Goal: Information Seeking & Learning: Learn about a topic

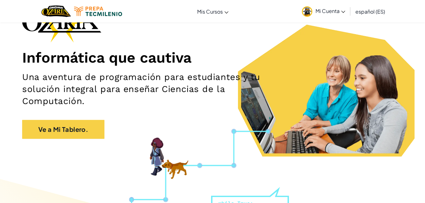
scroll to position [50, 0]
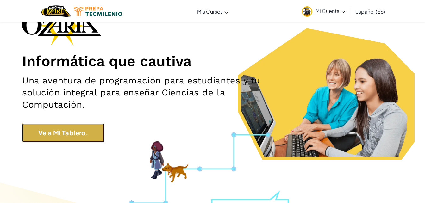
click at [94, 125] on link "Ve a Mi Tablero." at bounding box center [63, 132] width 82 height 19
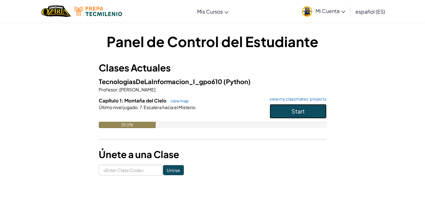
click at [306, 106] on button "Start" at bounding box center [297, 111] width 57 height 15
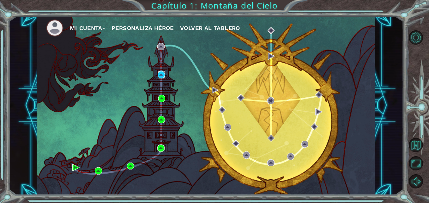
click at [163, 72] on img at bounding box center [161, 74] width 7 height 7
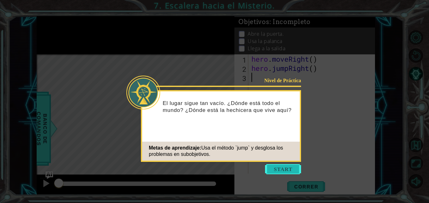
click at [287, 167] on button "Start" at bounding box center [283, 169] width 36 height 10
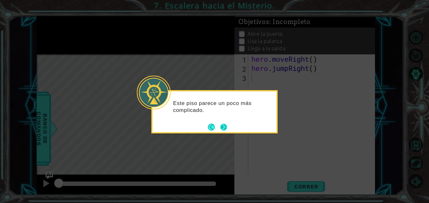
click at [223, 129] on button "Next" at bounding box center [224, 127] width 12 height 12
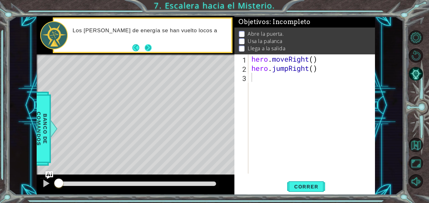
click at [150, 46] on button "Next" at bounding box center [149, 48] width 10 height 10
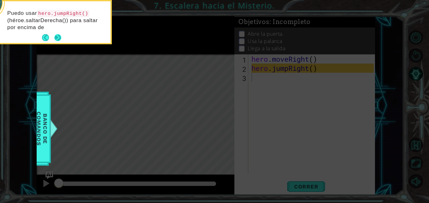
click at [57, 36] on button "Next" at bounding box center [57, 37] width 11 height 11
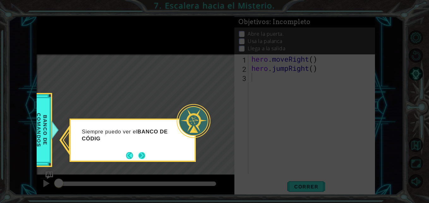
click at [139, 156] on button "Next" at bounding box center [141, 155] width 11 height 11
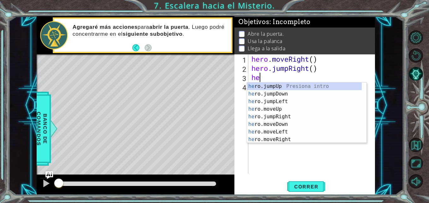
scroll to position [0, 0]
click at [287, 141] on div "hero .jumpUp Presiona intro hero .jumpDown Presiona intro hero .jumpLeft Presio…" at bounding box center [304, 121] width 115 height 76
type textarea "hero.moveRight(1)"
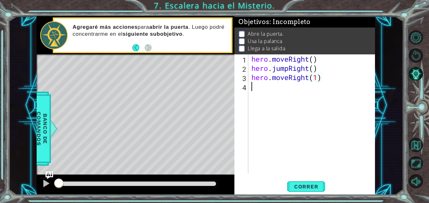
click at [261, 88] on div "hero . moveRight ( ) hero . jumpRight ( ) hero . moveRight ( 1 )" at bounding box center [313, 123] width 126 height 138
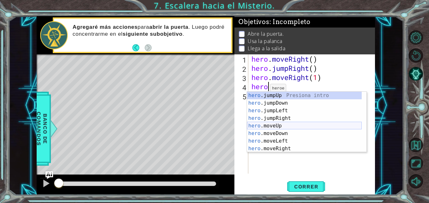
click at [279, 128] on div "hero .jumpUp Presiona intro hero .jumpDown Presiona intro hero .jumpLeft Presio…" at bounding box center [304, 130] width 115 height 76
type textarea "hero.moveUp(1)"
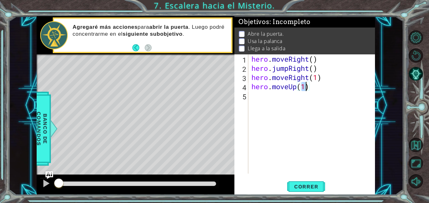
click at [270, 100] on div "hero . moveRight ( ) hero . jumpRight ( ) hero . moveRight ( 1 ) hero . moveUp …" at bounding box center [313, 123] width 126 height 138
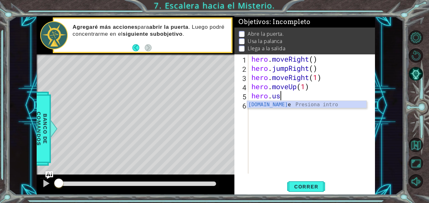
scroll to position [0, 1]
click at [284, 105] on div "hero.use Presiona intro" at bounding box center [307, 112] width 120 height 23
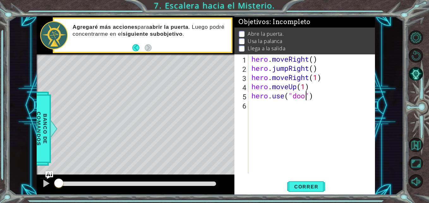
scroll to position [0, 3]
type textarea "hero.use("door")"
click at [284, 105] on div "hero . moveRight ( ) hero . jumpRight ( ) hero . moveRight ( 1 ) hero . moveUp …" at bounding box center [313, 123] width 126 height 138
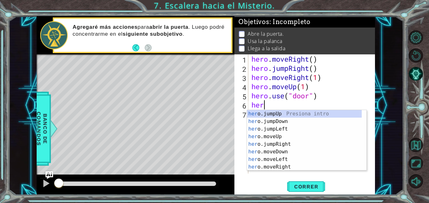
scroll to position [0, 0]
click at [280, 155] on div "hero .jumpUp Presiona intro hero .jumpDown Presiona intro hero .jumpLeft Presio…" at bounding box center [304, 148] width 115 height 76
type textarea "hero.moveDown(1)"
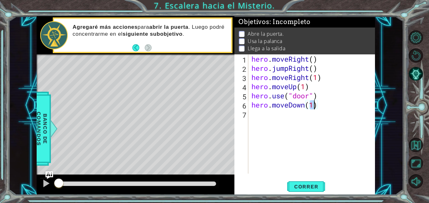
click at [267, 120] on div "hero . moveRight ( ) hero . jumpRight ( ) hero . moveRight ( 1 ) hero . moveUp …" at bounding box center [313, 123] width 126 height 138
click at [324, 106] on div "hero . moveRight ( ) hero . jumpRight ( ) hero . moveRight ( 1 ) hero . moveUp …" at bounding box center [313, 123] width 126 height 138
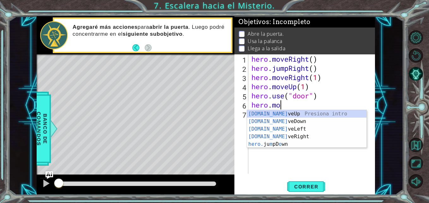
scroll to position [0, 1]
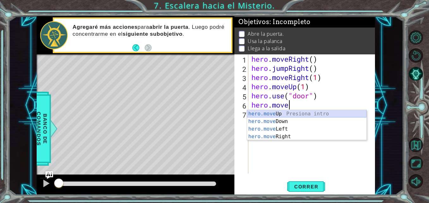
click at [322, 113] on div "hero.move Up Presiona intro hero.move Down Presiona intro hero.move Left Presio…" at bounding box center [307, 133] width 120 height 46
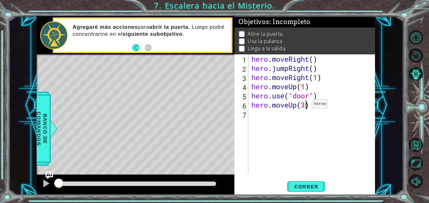
scroll to position [0, 2]
type textarea "hero.moveUp(2)"
click at [274, 115] on div "hero . moveRight ( ) hero . jumpRight ( ) hero . moveRight ( 1 ) hero . moveUp …" at bounding box center [313, 123] width 126 height 138
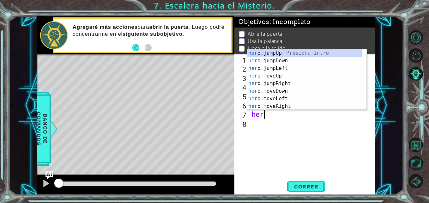
type textarea "hero"
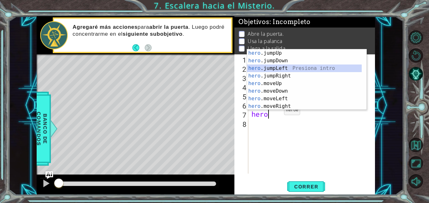
click at [281, 71] on div "hero .jumpUp Presiona intro hero .jumpDown Presiona intro hero .jumpLeft Presio…" at bounding box center [304, 87] width 115 height 76
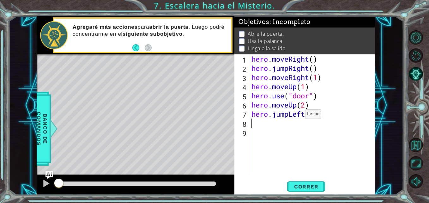
click at [296, 116] on div "hero . moveRight ( ) hero . jumpRight ( ) hero . moveRight ( 1 ) hero . moveUp …" at bounding box center [313, 123] width 126 height 138
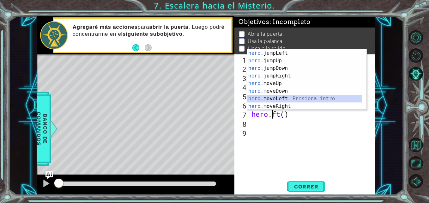
click at [292, 101] on div "hero. jumpLeft Presiona intro hero. jumpUp Presiona intro hero. jumpDown Presio…" at bounding box center [304, 87] width 115 height 76
type textarea "hero.moveLeft(1)"
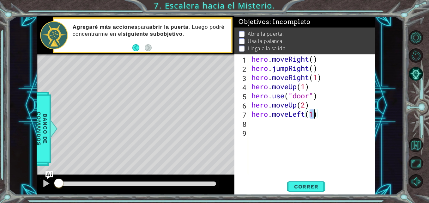
click at [253, 127] on div "hero . moveRight ( ) hero . jumpRight ( ) hero . moveRight ( 1 ) hero . moveUp …" at bounding box center [313, 123] width 126 height 138
click at [315, 80] on div "hero . moveRight ( ) hero . jumpRight ( ) hero . moveRight ( 1 ) hero . moveUp …" at bounding box center [313, 123] width 126 height 138
click at [318, 80] on div "hero . moveRight ( ) hero . jumpRight ( ) hero . moveRight ( 1 ) hero . moveUp …" at bounding box center [313, 123] width 126 height 138
click at [309, 88] on div "hero . moveRight ( ) hero . jumpRight ( ) hero . moveRight ( ) hero . moveUp ( …" at bounding box center [313, 123] width 126 height 138
click at [307, 87] on div "hero . moveRight ( ) hero . jumpRight ( ) hero . moveRight ( ) hero . moveUp ( …" at bounding box center [313, 123] width 126 height 138
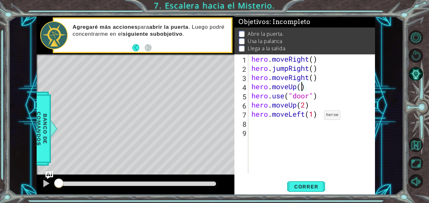
type textarea "hero.moveLeft(1)"
drag, startPoint x: 315, startPoint y: 117, endPoint x: 317, endPoint y: 120, distance: 3.8
drag, startPoint x: 317, startPoint y: 120, endPoint x: 286, endPoint y: 132, distance: 33.6
drag, startPoint x: 286, startPoint y: 132, endPoint x: 272, endPoint y: 142, distance: 17.6
click at [272, 142] on div "hero . moveRight ( ) hero . jumpRight ( ) hero . moveRight ( ) hero . moveUp ( …" at bounding box center [313, 123] width 126 height 138
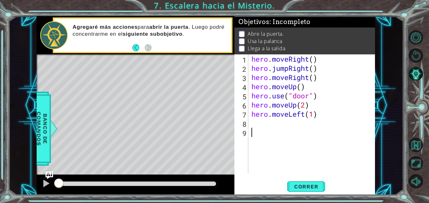
click at [321, 113] on div "hero . moveRight ( ) hero . jumpRight ( ) hero . moveRight ( ) hero . moveUp ( …" at bounding box center [313, 123] width 126 height 138
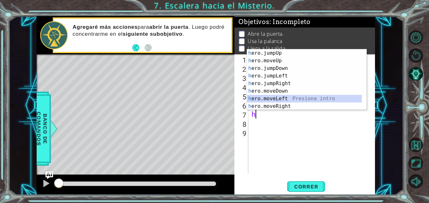
click at [286, 97] on div "h ero.jumpUp Presiona intro h ero.moveUp Presiona intro h ero.jumpDown Presiona…" at bounding box center [304, 87] width 115 height 76
type textarea "hero.moveLeft(1)"
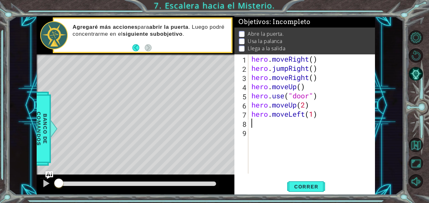
click at [254, 126] on div "hero . moveRight ( ) hero . jumpRight ( ) hero . moveRight ( ) hero . moveUp ( …" at bounding box center [313, 123] width 126 height 138
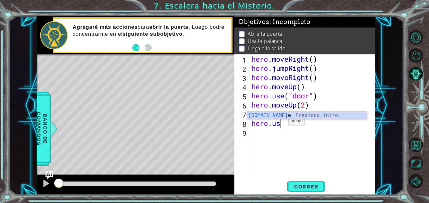
scroll to position [0, 1]
click at [281, 117] on div "hero.use Presiona intro" at bounding box center [307, 123] width 120 height 23
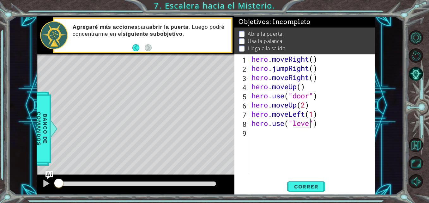
scroll to position [0, 3]
type textarea "hero.use("lever")"
click at [285, 134] on div "hero . moveRight ( ) hero . jumpRight ( ) hero . moveRight ( ) hero . moveUp ( …" at bounding box center [313, 123] width 126 height 138
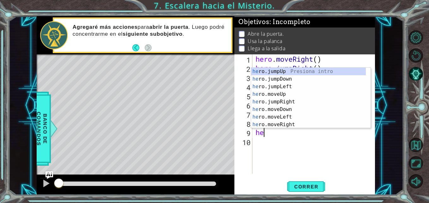
scroll to position [0, 0]
type textarea "hero"
click at [280, 71] on div "hero .jumpUp Presiona intro hero .jumpDown Presiona intro hero .jumpLeft Presio…" at bounding box center [308, 106] width 115 height 76
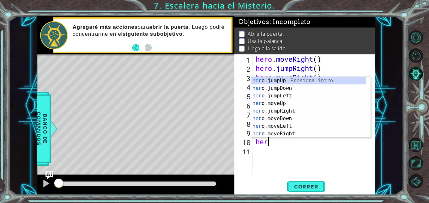
type textarea "hero"
click at [285, 82] on div "hero .jumpUp Presiona intro hero .jumpDown Presiona intro hero .jumpLeft Presio…" at bounding box center [308, 115] width 115 height 76
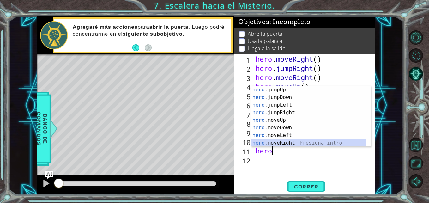
click at [275, 142] on div "hero .jumpUp Presiona intro hero .jumpDown Presiona intro hero .jumpLeft Presio…" at bounding box center [308, 124] width 115 height 76
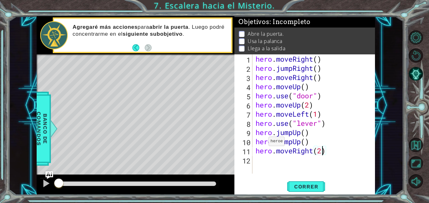
scroll to position [0, 3]
click at [305, 134] on div "hero . moveRight ( ) hero . jumpRight ( ) hero . moveRight ( ) hero . moveUp ( …" at bounding box center [316, 123] width 123 height 138
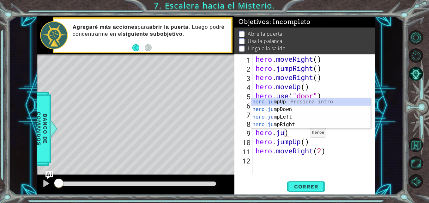
scroll to position [0, 1]
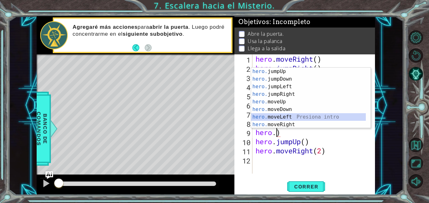
click at [311, 114] on div "hero. jumpUp Presiona intro hero. jumpDown Presiona intro hero. jumpLeft Presio…" at bounding box center [308, 106] width 115 height 76
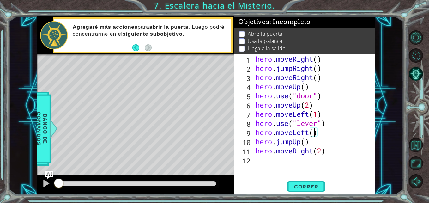
scroll to position [0, 3]
type textarea "hero.moveLeft(2)"
click at [306, 190] on button "Correr" at bounding box center [306, 187] width 38 height 14
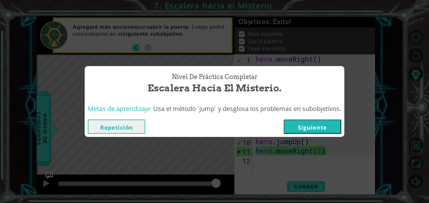
click at [330, 129] on button "Siguiente" at bounding box center [313, 127] width 58 height 14
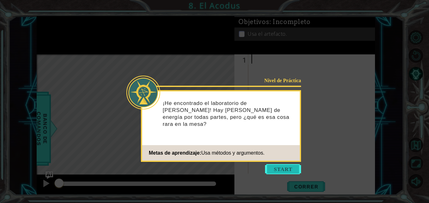
click at [285, 170] on button "Start" at bounding box center [283, 169] width 36 height 10
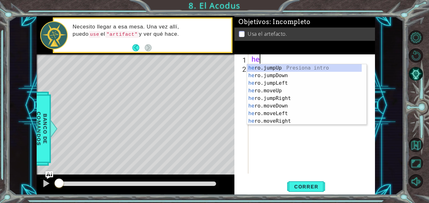
scroll to position [0, 0]
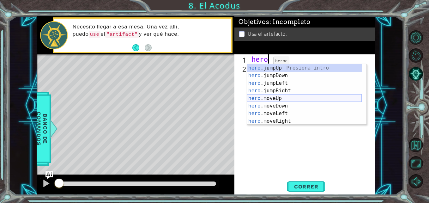
click at [270, 100] on div "hero .jumpUp Presiona intro hero .jumpDown Presiona intro hero .jumpLeft Presio…" at bounding box center [304, 102] width 115 height 76
type textarea "hero.moveUp(1)"
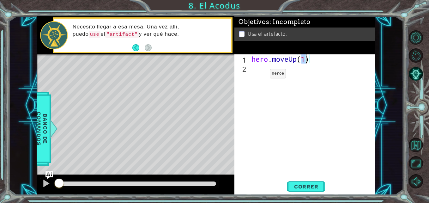
click at [261, 75] on div "hero . moveUp ( 1 )" at bounding box center [313, 123] width 126 height 138
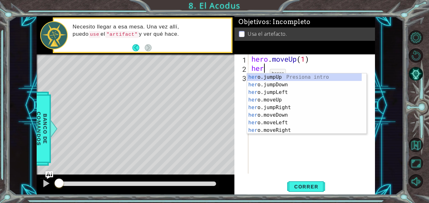
type textarea "hero"
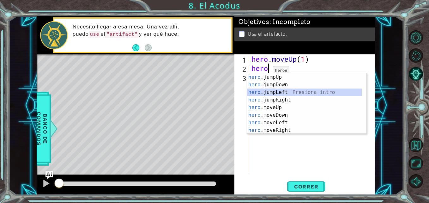
click at [276, 92] on div "hero .jumpUp Presiona intro hero .jumpDown Presiona intro hero .jumpLeft Presio…" at bounding box center [304, 111] width 115 height 76
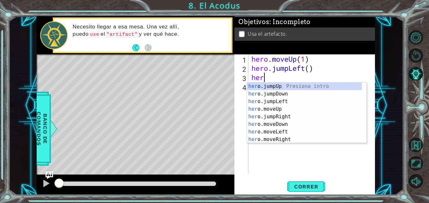
type textarea "hero"
click at [267, 100] on div "hero .jumpUp Presiona intro hero .jumpDown Presiona intro hero .jumpLeft Presio…" at bounding box center [304, 121] width 115 height 76
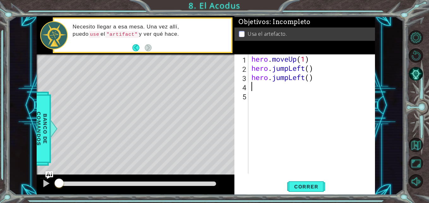
scroll to position [0, 0]
click at [314, 76] on div "hero . moveUp ( 1 ) hero . jumpLeft ( ) hero . jumpLeft ( )" at bounding box center [313, 123] width 126 height 138
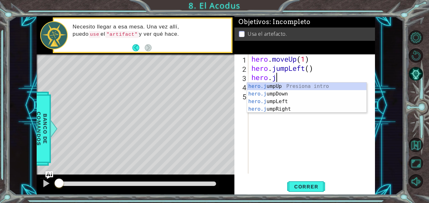
type textarea "h"
type textarea "hero.jumpLeft()"
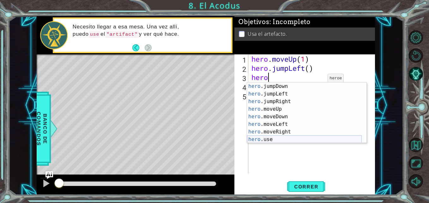
scroll to position [8, 0]
click at [289, 137] on div "hero .jumpDown Presiona intro hero .jumpLeft Presiona intro hero .jumpRight Pre…" at bounding box center [304, 121] width 115 height 76
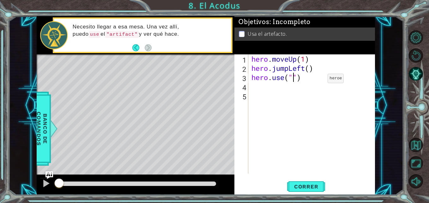
scroll to position [0, 2]
type textarea "hero.use("switch")"
click at [284, 87] on div "hero . moveUp ( 1 ) hero . jumpLeft ( ) hero . use ( "switch" )" at bounding box center [313, 123] width 126 height 138
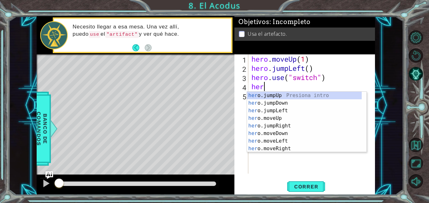
scroll to position [0, 0]
type textarea "hero"
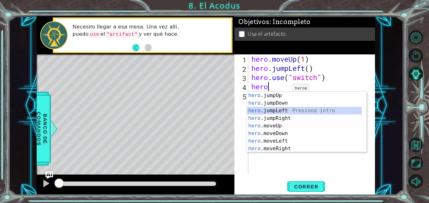
click at [285, 113] on div "hero .jumpUp Presiona intro hero .jumpDown Presiona intro hero .jumpLeft Presio…" at bounding box center [304, 130] width 115 height 76
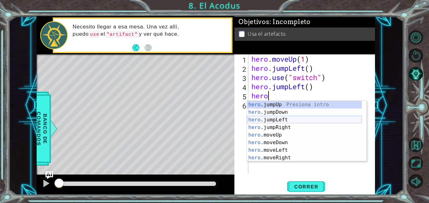
scroll to position [8, 0]
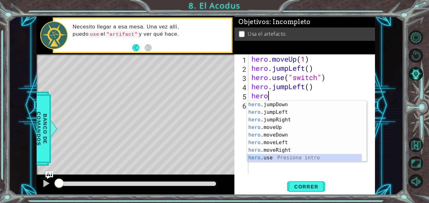
click at [276, 156] on div "hero .jumpDown Presiona intro hero .jumpLeft Presiona intro hero .jumpRight Pre…" at bounding box center [304, 139] width 115 height 76
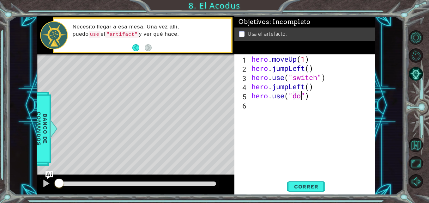
type textarea "hero.use("door")"
click at [255, 110] on div "hero . moveUp ( 1 ) hero . jumpLeft ( ) hero . use ( "switch" ) hero . jumpLeft…" at bounding box center [313, 123] width 126 height 138
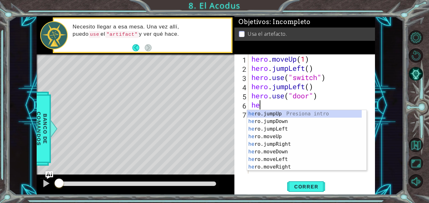
scroll to position [0, 0]
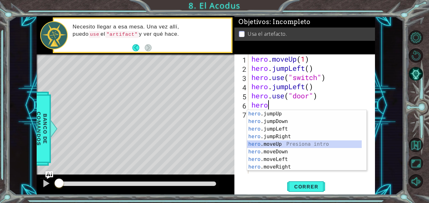
click at [275, 146] on div "hero .jumpUp Presiona intro hero .jumpDown Presiona intro hero .jumpLeft Presio…" at bounding box center [304, 148] width 115 height 76
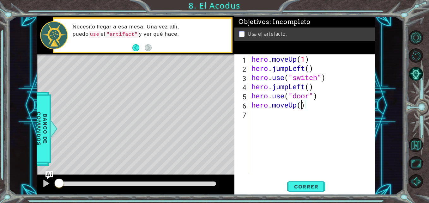
type textarea "hero.moveUp(2)"
click at [295, 118] on div "hero . moveUp ( 1 ) hero . jumpLeft ( ) hero . use ( "switch" ) hero . jumpLeft…" at bounding box center [313, 123] width 126 height 138
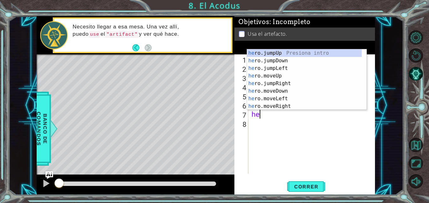
scroll to position [0, 0]
type textarea "hero"
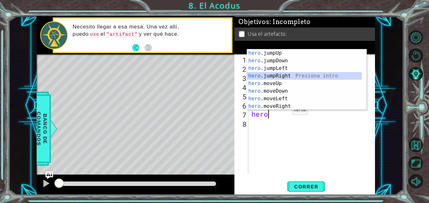
click at [283, 74] on div "hero .jumpUp Presiona intro hero .jumpDown Presiona intro hero .jumpLeft Presio…" at bounding box center [304, 87] width 115 height 76
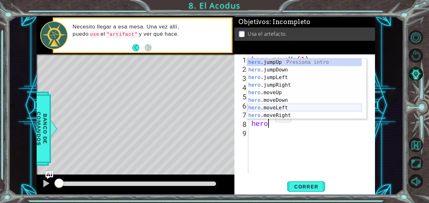
scroll to position [8, 0]
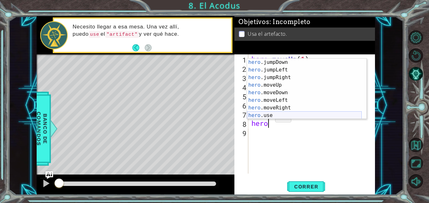
click at [273, 114] on div "hero .jumpDown Presiona intro hero .jumpLeft Presiona intro hero .jumpRight Pre…" at bounding box center [304, 96] width 115 height 76
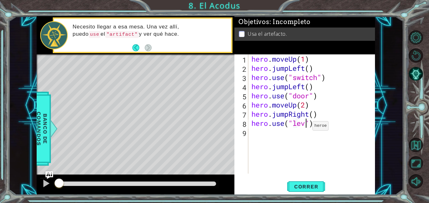
scroll to position [0, 3]
type textarea "hero.use("lever")"
click at [274, 128] on div "hero . moveUp ( 1 ) hero . jumpLeft ( ) hero . use ( "switch" ) hero . jumpLeft…" at bounding box center [313, 123] width 126 height 138
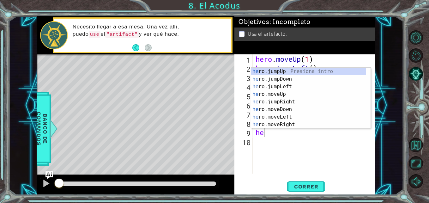
scroll to position [0, 0]
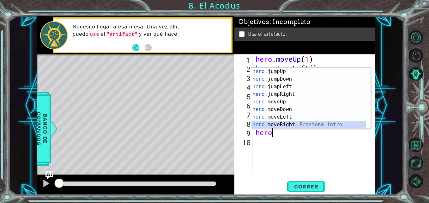
click at [279, 122] on div "hero .jumpUp Presiona intro hero .jumpDown Presiona intro hero .jumpLeft Presio…" at bounding box center [308, 106] width 115 height 76
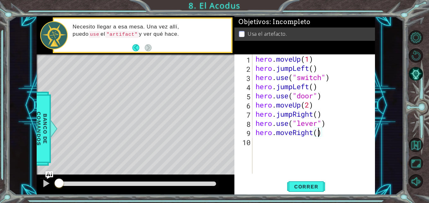
type textarea "hero.moveRight(2)"
click at [259, 141] on div "hero . moveUp ( 1 ) hero . jumpLeft ( ) hero . use ( "switch" ) hero . jumpLeft…" at bounding box center [316, 123] width 123 height 138
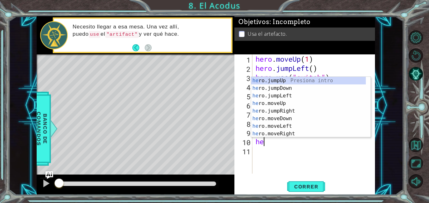
scroll to position [0, 0]
click at [290, 112] on div "hero .jumpUp Presiona intro hero .jumpDown Presiona intro hero .jumpLeft Presio…" at bounding box center [308, 115] width 115 height 76
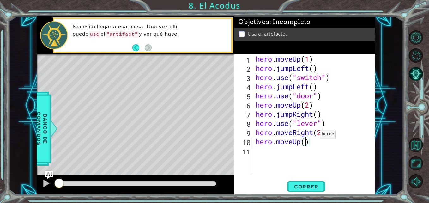
type textarea "hero.moveUp(2)"
click at [261, 151] on div "hero . moveUp ( 1 ) hero . jumpLeft ( ) hero . use ( "switch" ) hero . jumpLeft…" at bounding box center [316, 123] width 123 height 138
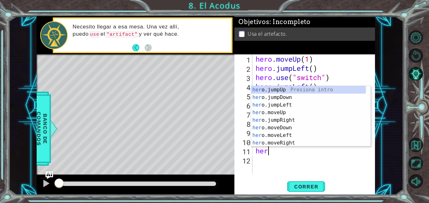
scroll to position [0, 0]
type textarea "hero"
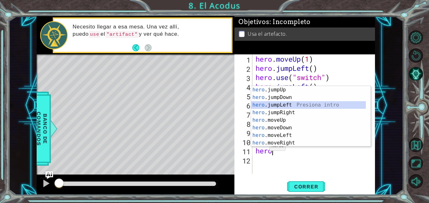
click at [290, 103] on div "hero .jumpUp Presiona intro hero .jumpDown Presiona intro hero .jumpLeft Presio…" at bounding box center [308, 124] width 115 height 76
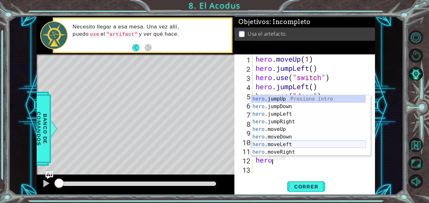
click at [290, 144] on div "hero .jumpUp Presiona intro hero .jumpDown Presiona intro hero .jumpLeft Presio…" at bounding box center [308, 133] width 115 height 76
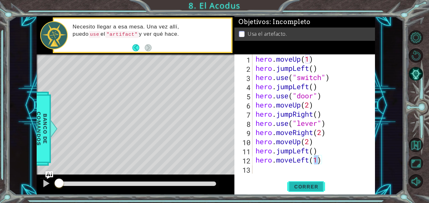
click at [303, 189] on span "Correr" at bounding box center [306, 186] width 37 height 6
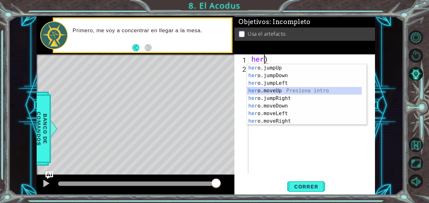
click at [292, 91] on div "her o.jumpUp Presiona intro her o.jumpDown Presiona intro her o.jumpLeft Presio…" at bounding box center [304, 102] width 115 height 76
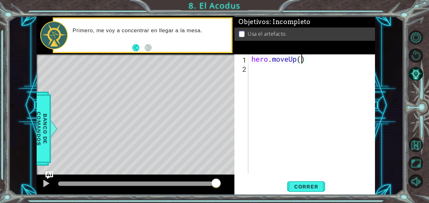
type textarea "hero.moveUp(2)"
click at [273, 68] on div "hero . moveUp ( 2 )" at bounding box center [313, 123] width 127 height 138
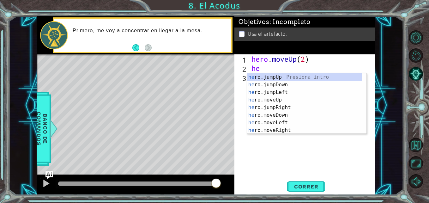
scroll to position [0, 0]
click at [284, 122] on div "her o.jumpUp Presiona intro her o.jumpDown Presiona intro her o.jumpLeft Presio…" at bounding box center [304, 111] width 115 height 76
type textarea "hero.moveLeft(1)"
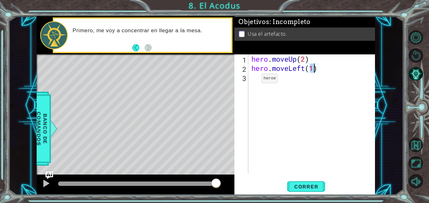
click at [252, 80] on div "hero . moveUp ( 2 ) hero . moveLeft ( 1 )" at bounding box center [313, 123] width 127 height 138
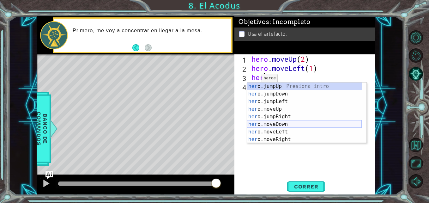
click at [279, 124] on div "her o.jumpUp Presiona intro her o.jumpDown Presiona intro her o.jumpLeft Presio…" at bounding box center [304, 121] width 115 height 76
type textarea "hero.moveDown(1)"
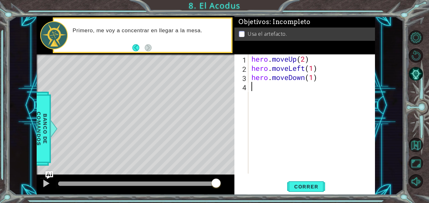
click at [268, 84] on div "hero . moveUp ( 2 ) hero . moveLeft ( 1 ) hero . moveDown ( 1 )" at bounding box center [313, 123] width 127 height 138
click at [315, 79] on div "hero . moveUp ( 2 ) hero . moveLeft ( 1 ) hero . moveDown ( 1 )" at bounding box center [313, 123] width 127 height 138
click at [314, 68] on div "hero . moveUp ( 2 ) hero . moveLeft ( 1 ) hero . moveDown ( 2 )" at bounding box center [313, 123] width 127 height 138
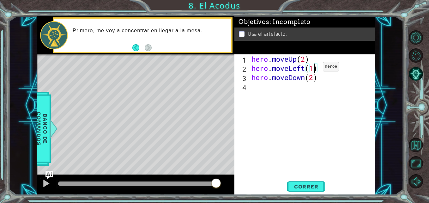
type textarea "hero.moveLeft()"
click at [248, 87] on div "4" at bounding box center [242, 87] width 13 height 9
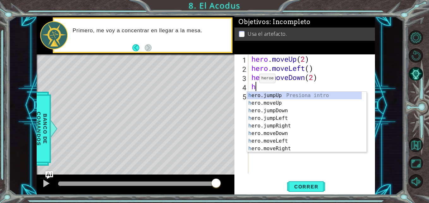
type textarea "her"
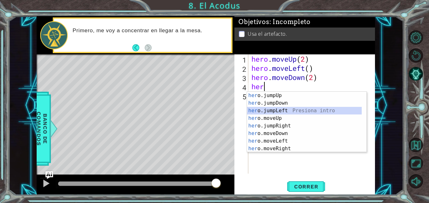
click at [271, 110] on div "her o.jumpUp Presiona intro her o.jumpDown Presiona intro her o.jumpLeft Presio…" at bounding box center [304, 130] width 115 height 76
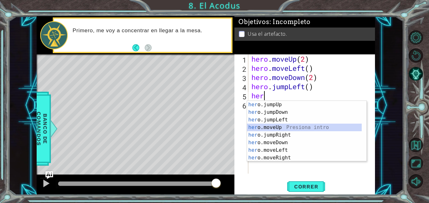
click at [275, 126] on div "her o.jumpUp Presiona intro her o.jumpDown Presiona intro her o.jumpLeft Presio…" at bounding box center [304, 139] width 115 height 76
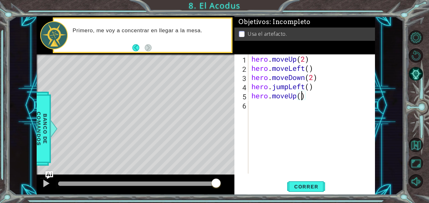
type textarea "hero.moveUp(2)"
click at [269, 105] on div "hero . moveUp ( 2 ) hero . moveLeft ( ) hero . moveDown ( 2 ) hero . jumpLeft (…" at bounding box center [313, 123] width 127 height 138
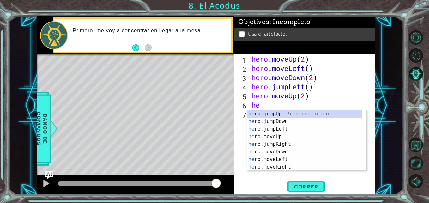
scroll to position [0, 0]
click at [283, 167] on div "her o.jumpUp Presiona intro her o.jumpDown Presiona intro her o.jumpLeft Presio…" at bounding box center [304, 148] width 115 height 76
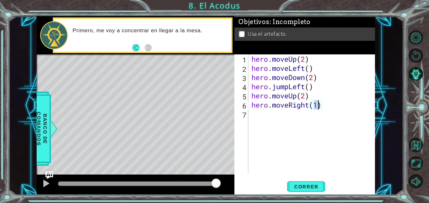
type textarea "hero.moveRight()"
click at [271, 114] on div "hero . moveUp ( 2 ) hero . moveLeft ( ) hero . moveDown ( 2 ) hero . jumpLeft (…" at bounding box center [313, 123] width 127 height 138
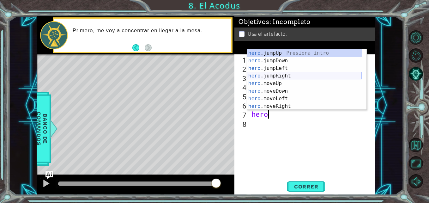
scroll to position [8, 0]
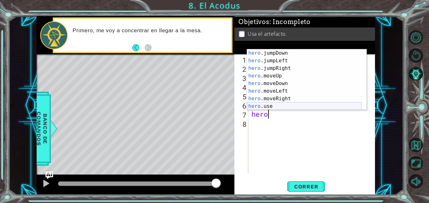
click at [272, 105] on div "hero .jumpDown Presiona intro hero .jumpLeft Presiona intro hero .jumpRight Pre…" at bounding box center [304, 87] width 115 height 76
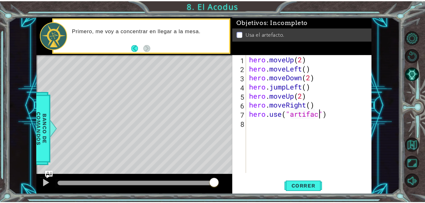
scroll to position [0, 3]
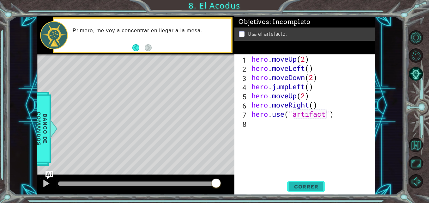
type textarea "hero.use("artifact")"
click at [319, 182] on button "Correr" at bounding box center [306, 187] width 38 height 14
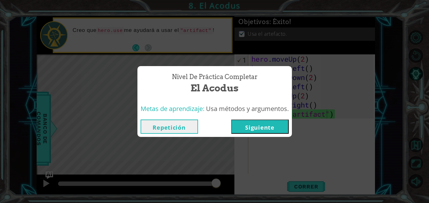
click at [268, 130] on button "Siguiente" at bounding box center [260, 127] width 58 height 14
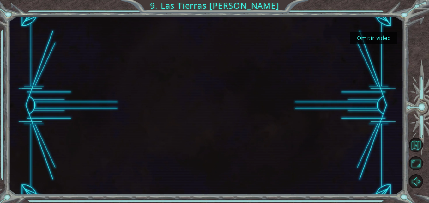
click at [368, 36] on button "Omitir video" at bounding box center [373, 38] width 47 height 12
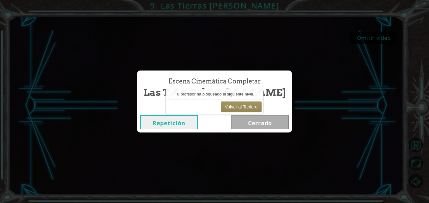
click at [198, 122] on button "Repetición" at bounding box center [169, 122] width 58 height 14
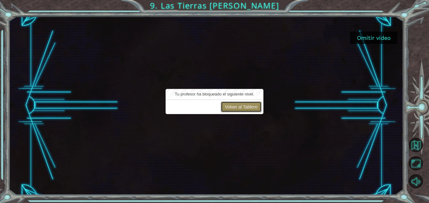
click at [238, 108] on button "Volver al Tablero" at bounding box center [241, 106] width 41 height 11
